Goal: Transaction & Acquisition: Purchase product/service

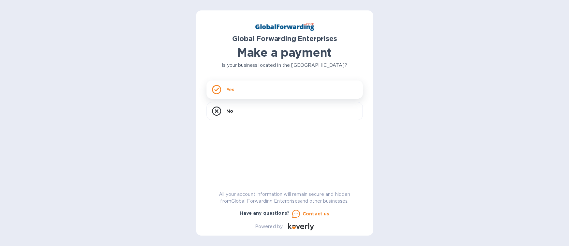
click at [249, 88] on div "Yes" at bounding box center [284, 89] width 156 height 18
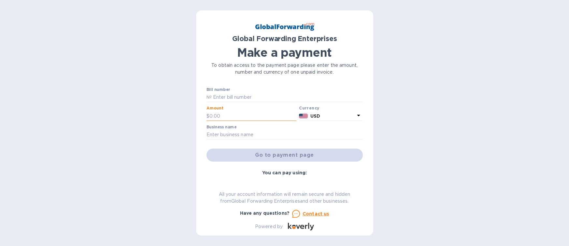
drag, startPoint x: 227, startPoint y: 118, endPoint x: 208, endPoint y: 115, distance: 20.1
click at [208, 115] on div "$" at bounding box center [251, 116] width 90 height 10
click at [244, 93] on input "text" at bounding box center [287, 97] width 151 height 10
paste input "30884519"
type input "30884519"
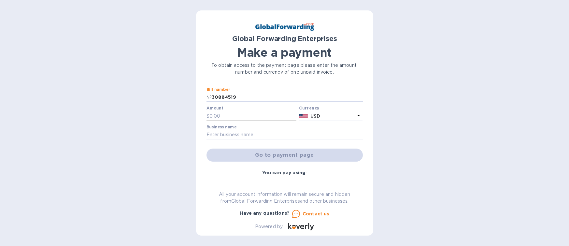
click at [259, 117] on input "text" at bounding box center [252, 116] width 87 height 10
type input "189.56"
click at [259, 132] on input "text" at bounding box center [284, 135] width 156 height 10
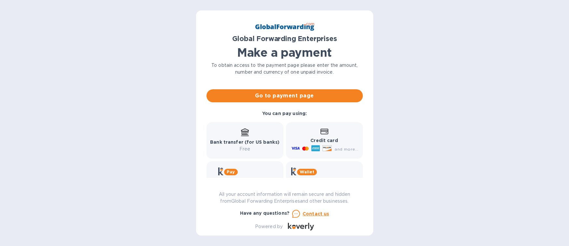
scroll to position [65, 0]
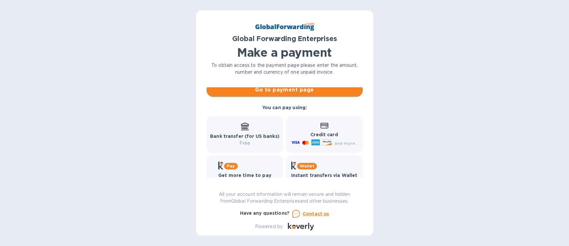
type input "STANDARD INDUSTRIAL"
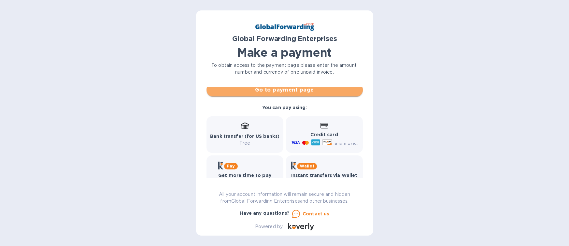
click at [297, 93] on span "Go to payment page" at bounding box center [285, 90] width 146 height 8
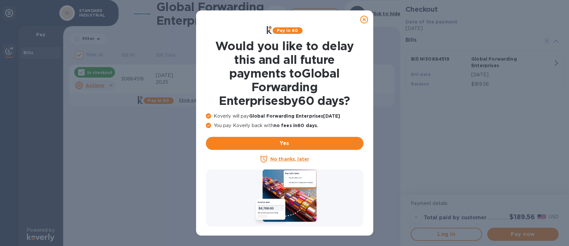
click at [299, 159] on u "No thanks, later" at bounding box center [289, 158] width 39 height 5
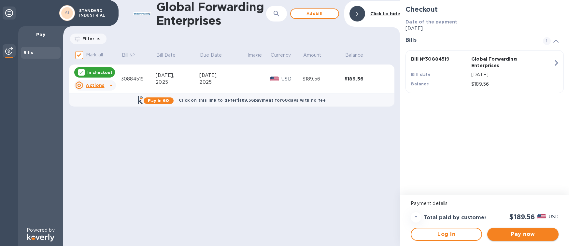
click at [525, 237] on span "Pay now" at bounding box center [522, 234] width 61 height 8
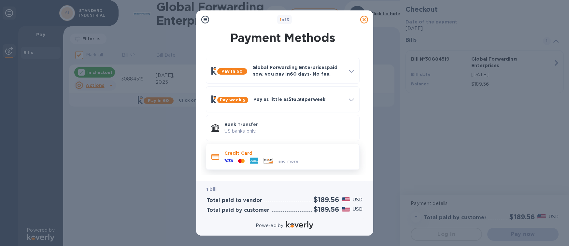
click at [259, 158] on div at bounding box center [254, 161] width 14 height 10
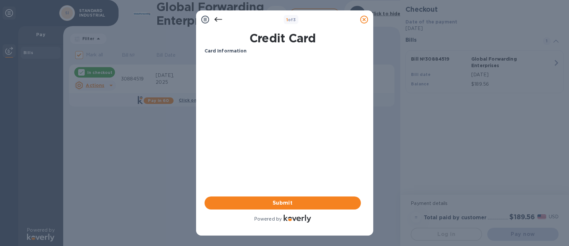
click at [218, 21] on icon at bounding box center [218, 20] width 8 height 8
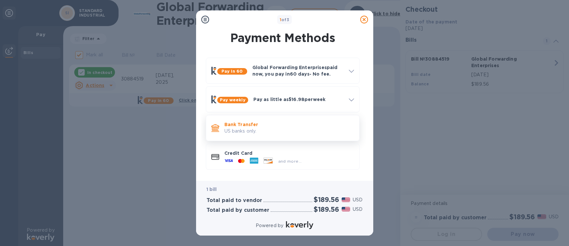
click at [277, 129] on p "US banks only." at bounding box center [289, 131] width 130 height 7
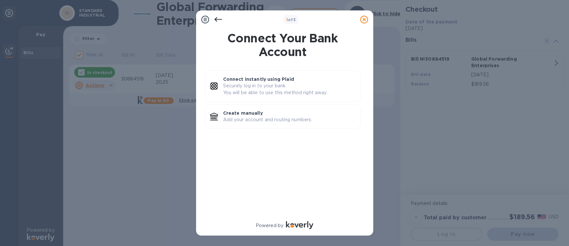
click at [217, 19] on icon at bounding box center [218, 20] width 8 height 8
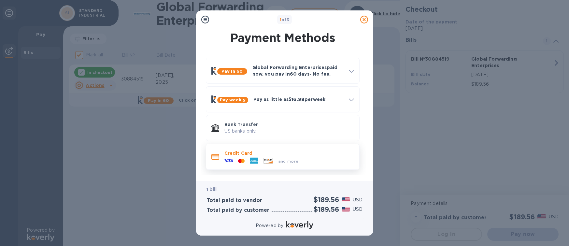
click at [274, 154] on p "Credit Card" at bounding box center [289, 153] width 130 height 7
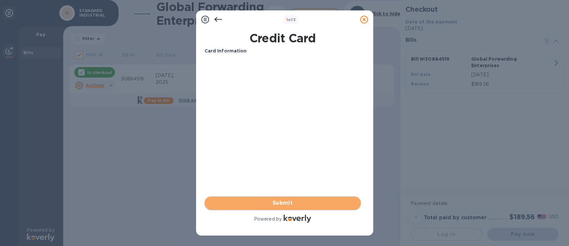
click at [280, 202] on span "Submit" at bounding box center [283, 203] width 146 height 8
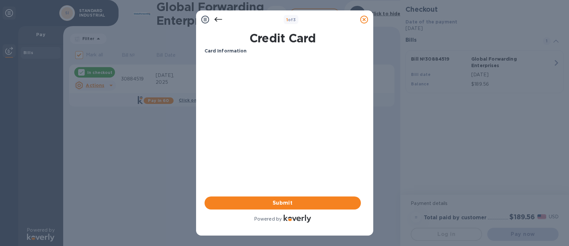
click at [239, 49] on b "Card Information" at bounding box center [225, 50] width 42 height 5
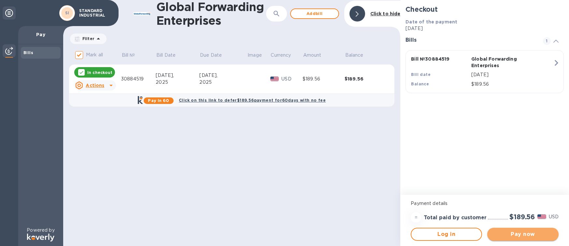
click at [531, 235] on span "Pay now" at bounding box center [522, 234] width 61 height 8
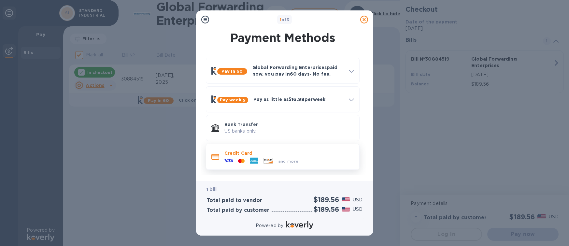
click at [294, 158] on div "and more..." at bounding box center [289, 161] width 29 height 7
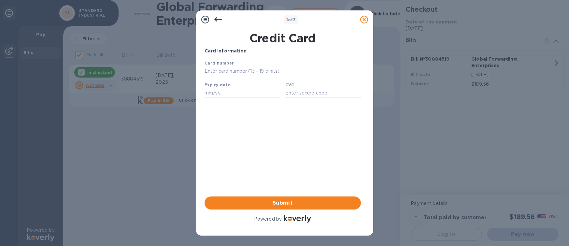
click at [240, 70] on input "text" at bounding box center [282, 71] width 156 height 10
type input "[CREDIT_CARD_NUMBER]"
click at [236, 96] on input "text" at bounding box center [242, 93] width 76 height 10
type input "1"
type input "11/29"
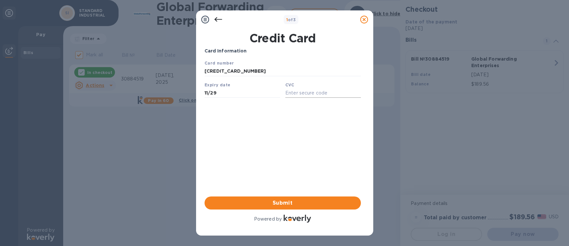
click at [341, 95] on input "text" at bounding box center [323, 93] width 76 height 10
type input "0402"
click at [307, 201] on span "Submit" at bounding box center [283, 203] width 146 height 8
